Goal: Task Accomplishment & Management: Manage account settings

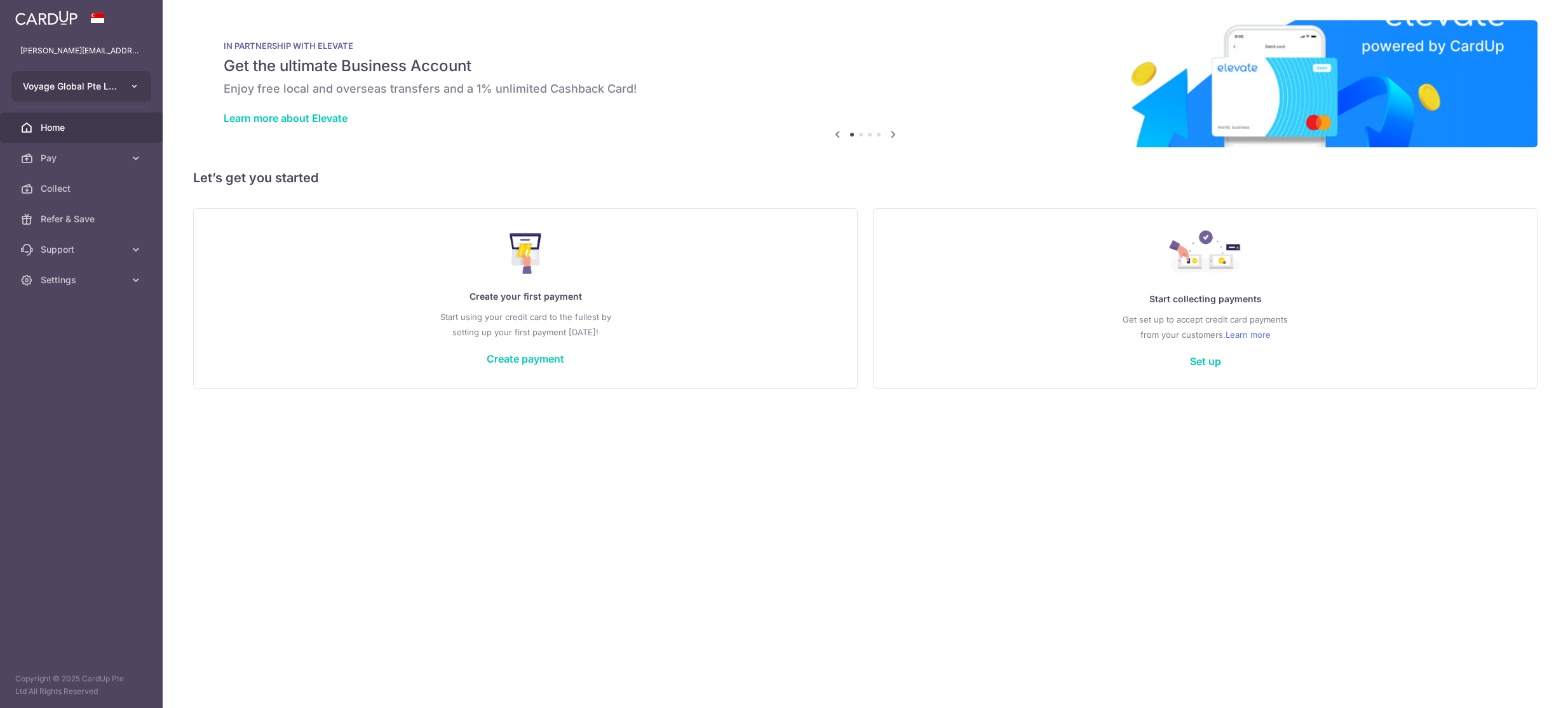
click at [126, 80] on button "Voyage Global Pte Ltd" at bounding box center [81, 86] width 140 height 30
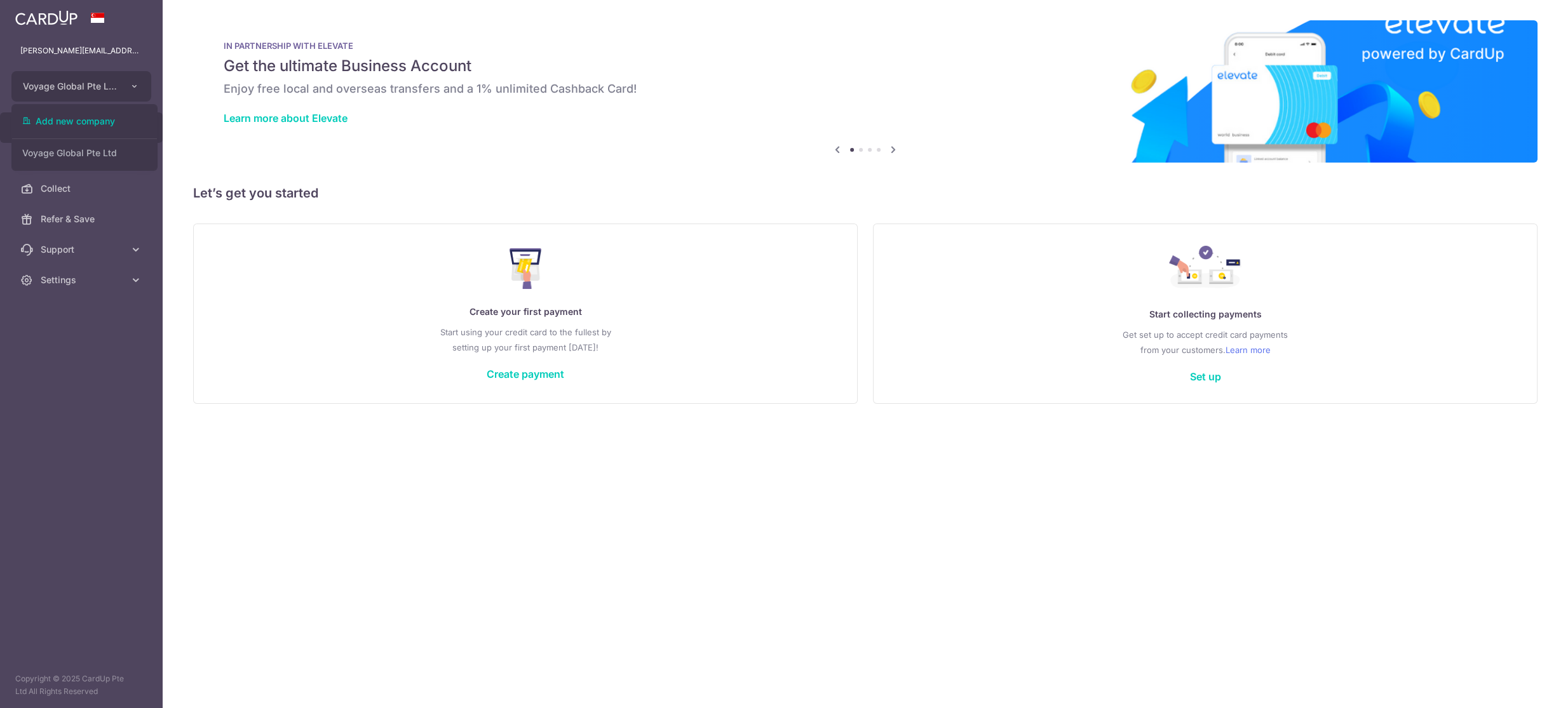
click at [89, 34] on div "[PERSON_NAME][EMAIL_ADDRESS][DOMAIN_NAME]" at bounding box center [98, 39] width 127 height 50
click at [81, 43] on div "matthew@myvoyage.io matthew@myvoyage.io" at bounding box center [81, 51] width 162 height 30
click at [76, 50] on p "[PERSON_NAME][EMAIL_ADDRESS][DOMAIN_NAME]" at bounding box center [82, 50] width 122 height 13
drag, startPoint x: 83, startPoint y: 17, endPoint x: 93, endPoint y: 17, distance: 10.0
click at [83, 17] on div at bounding box center [81, 18] width 162 height 36
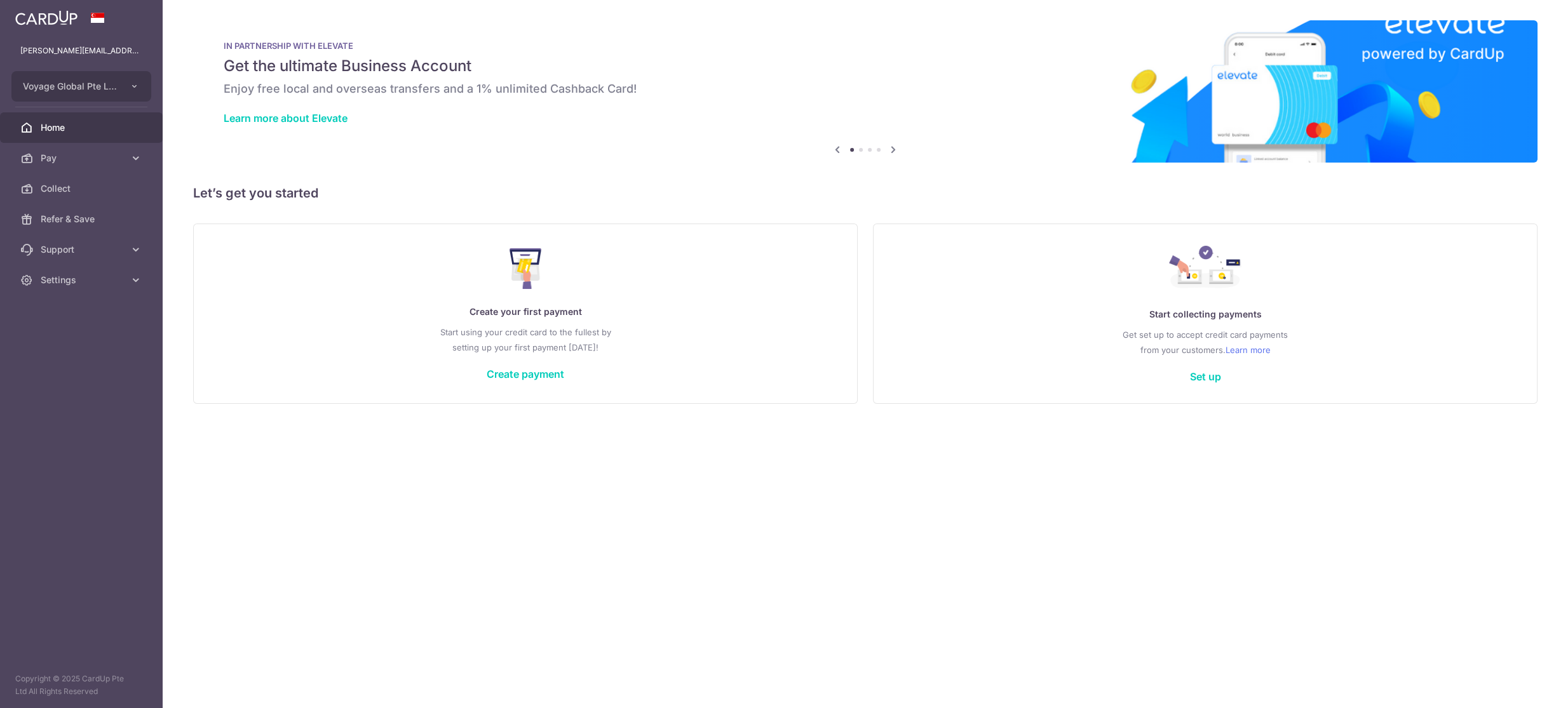
click at [97, 17] on span at bounding box center [98, 18] width 15 height 10
click at [86, 287] on link "Settings" at bounding box center [81, 280] width 162 height 30
drag, startPoint x: 110, startPoint y: 279, endPoint x: 128, endPoint y: 279, distance: 18.0
click at [110, 279] on span "Settings" at bounding box center [82, 280] width 84 height 13
drag, startPoint x: 63, startPoint y: 336, endPoint x: 28, endPoint y: 372, distance: 50.2
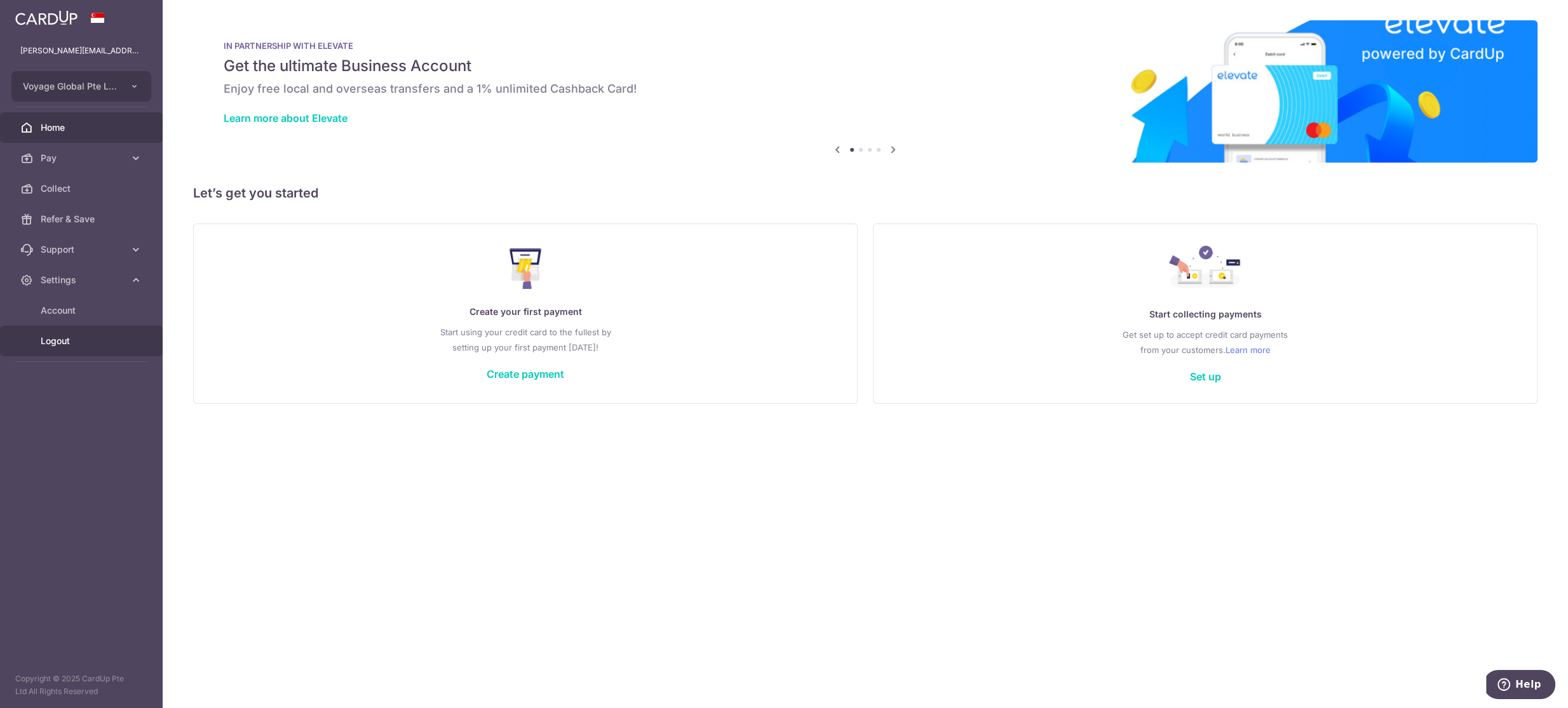
click at [63, 336] on span "Logout" at bounding box center [82, 341] width 84 height 13
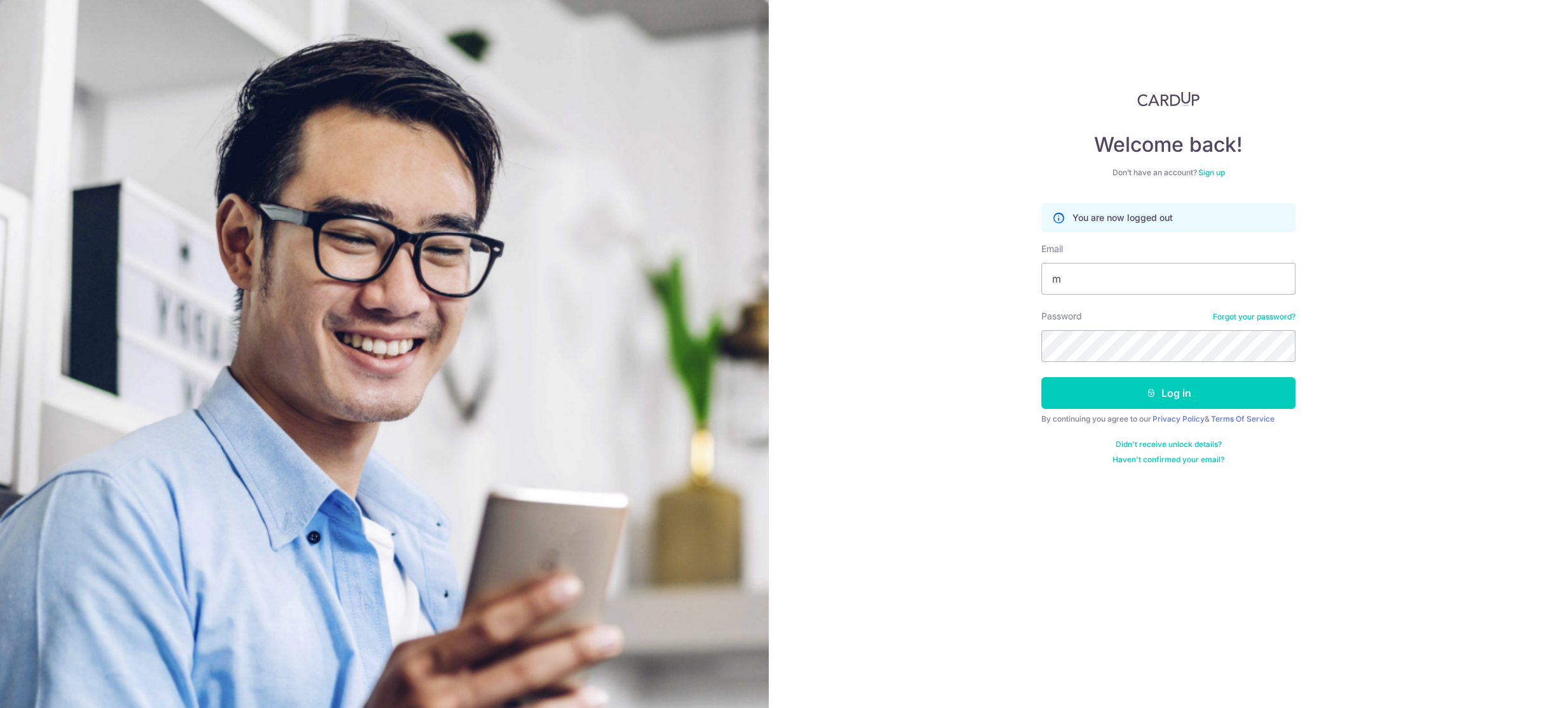
type input "matthew@marketplace.voyage"
click at [1178, 390] on button "Log in" at bounding box center [1168, 393] width 254 height 32
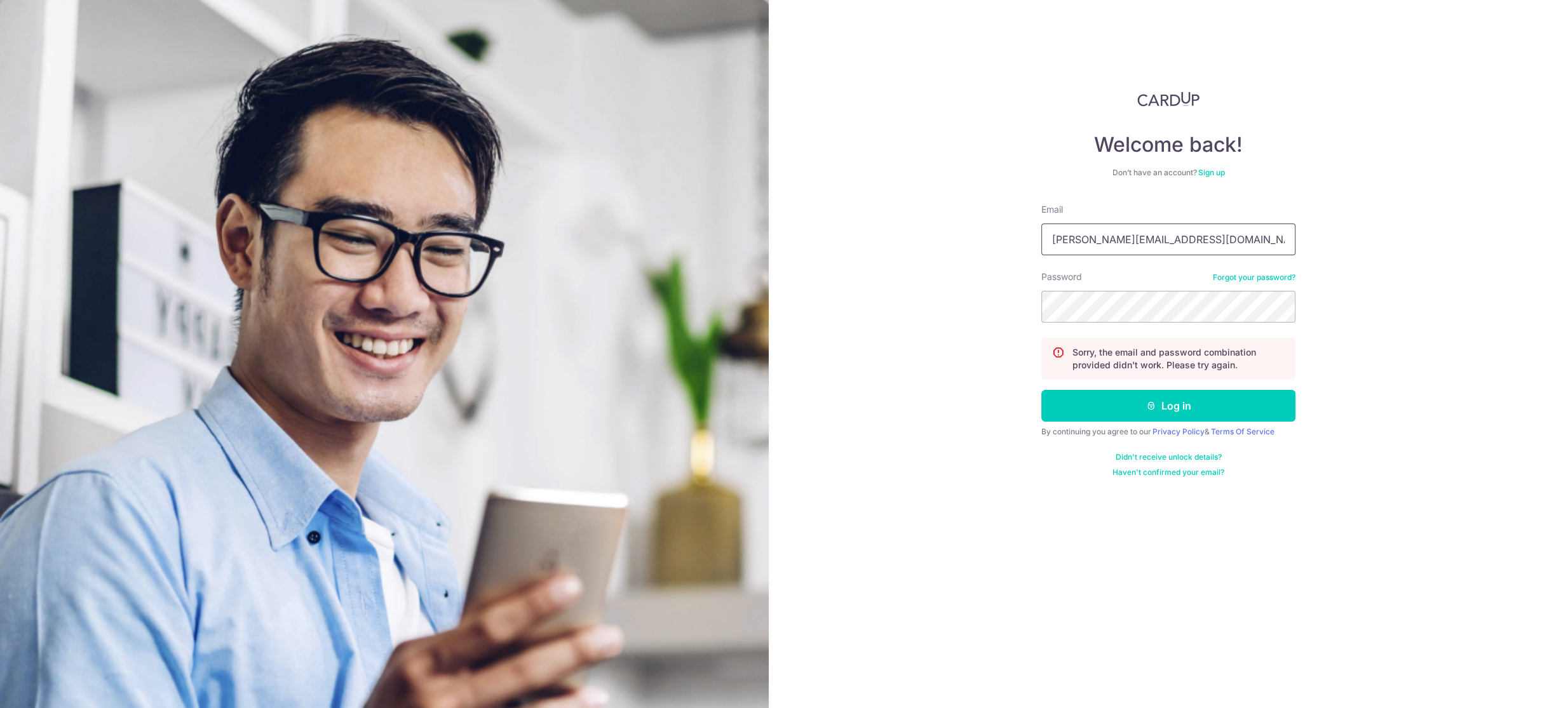
click at [1155, 235] on input "[PERSON_NAME][EMAIL_ADDRESS][DOMAIN_NAME]" at bounding box center [1168, 239] width 254 height 32
type input "[EMAIL_ADDRESS][DOMAIN_NAME]"
click at [1200, 409] on button "Log in" at bounding box center [1168, 405] width 254 height 32
